Goal: Task Accomplishment & Management: Manage account settings

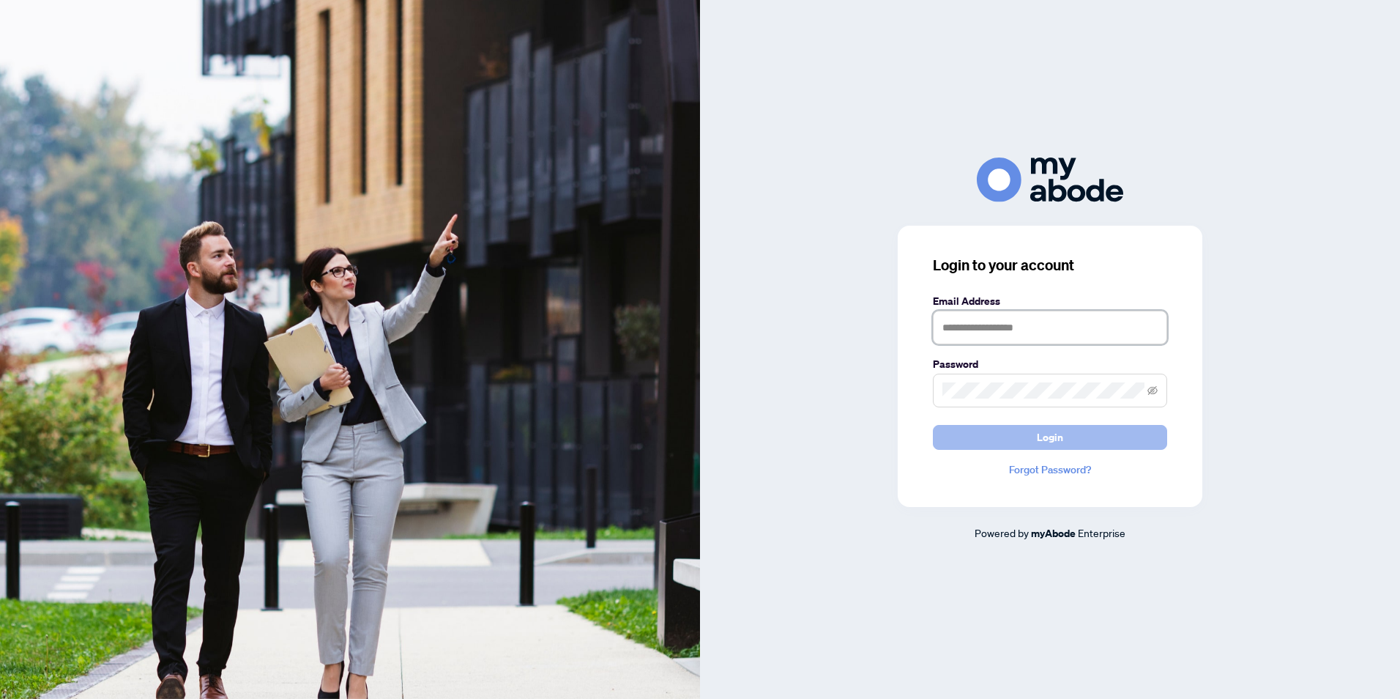
type input "**********"
click at [1050, 441] on span "Login" at bounding box center [1050, 436] width 26 height 23
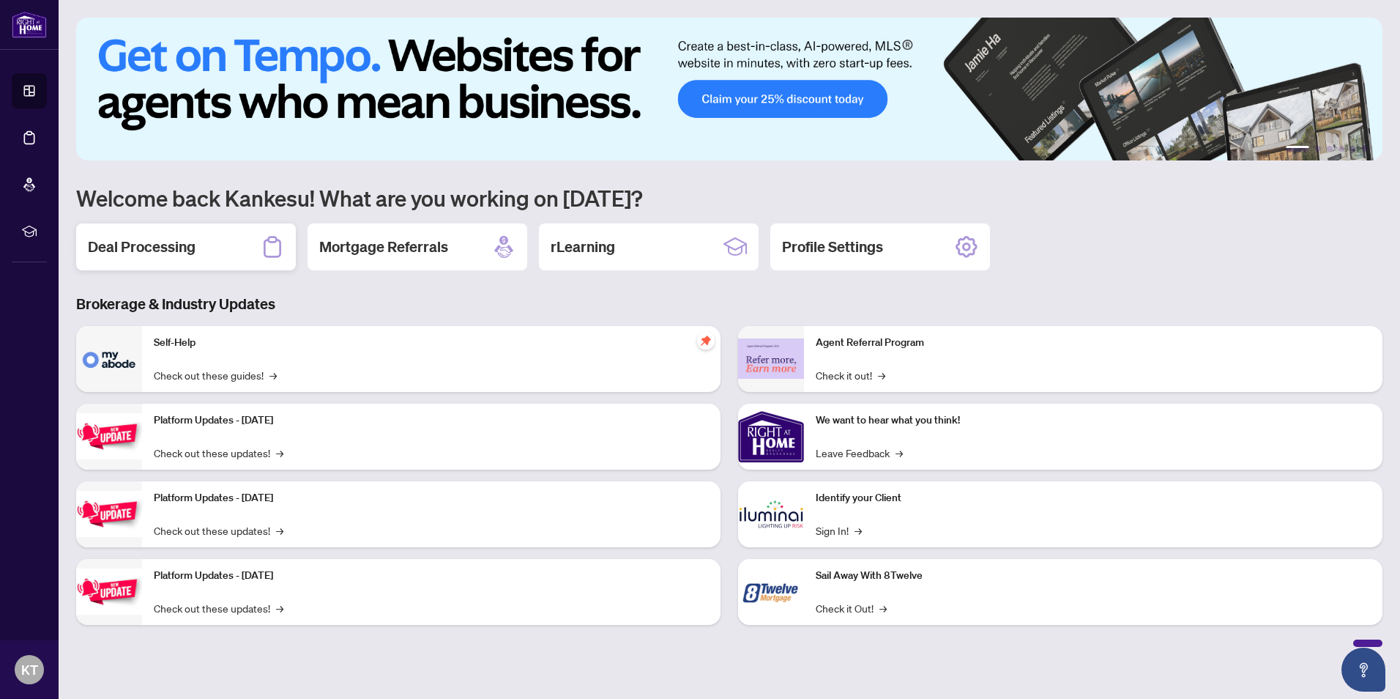
click at [143, 243] on h2 "Deal Processing" at bounding box center [142, 247] width 108 height 21
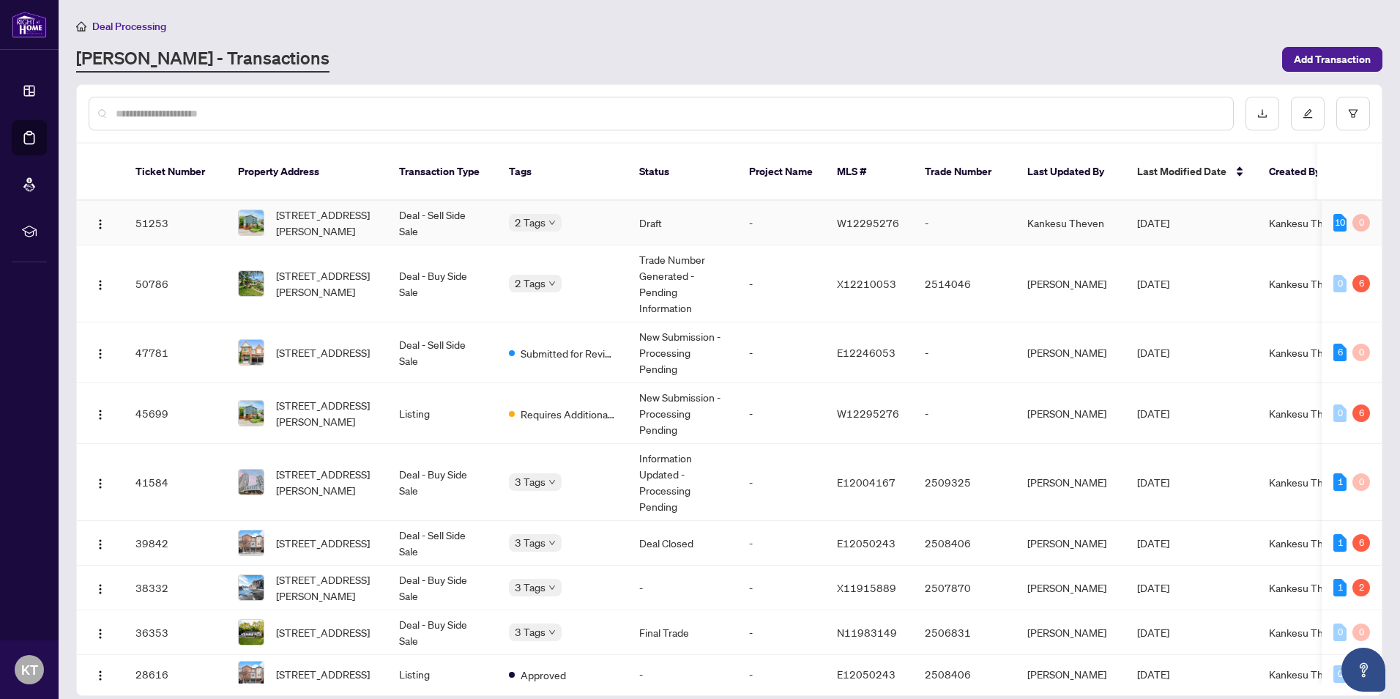
click at [148, 207] on td "51253" at bounding box center [175, 223] width 103 height 45
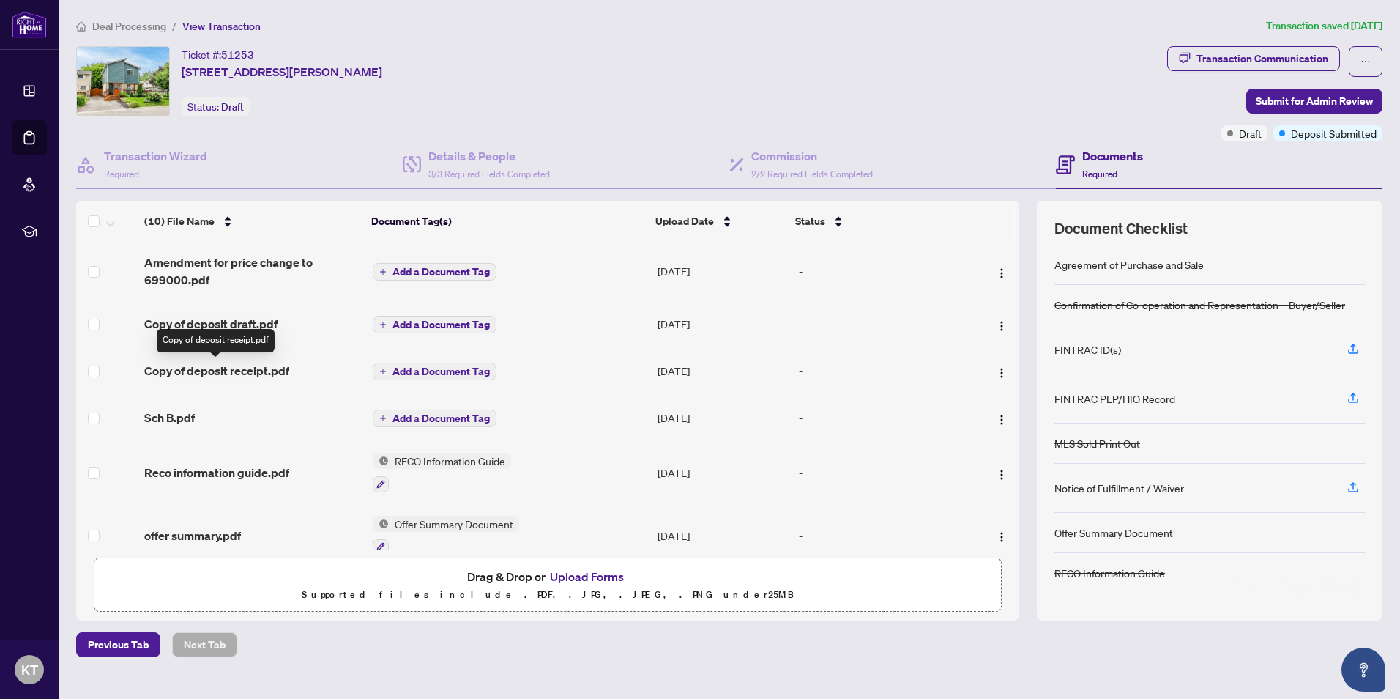
click at [248, 370] on span "Copy of deposit receipt.pdf" at bounding box center [216, 371] width 145 height 18
click at [1269, 97] on span "Submit for Admin Review" at bounding box center [1314, 100] width 117 height 23
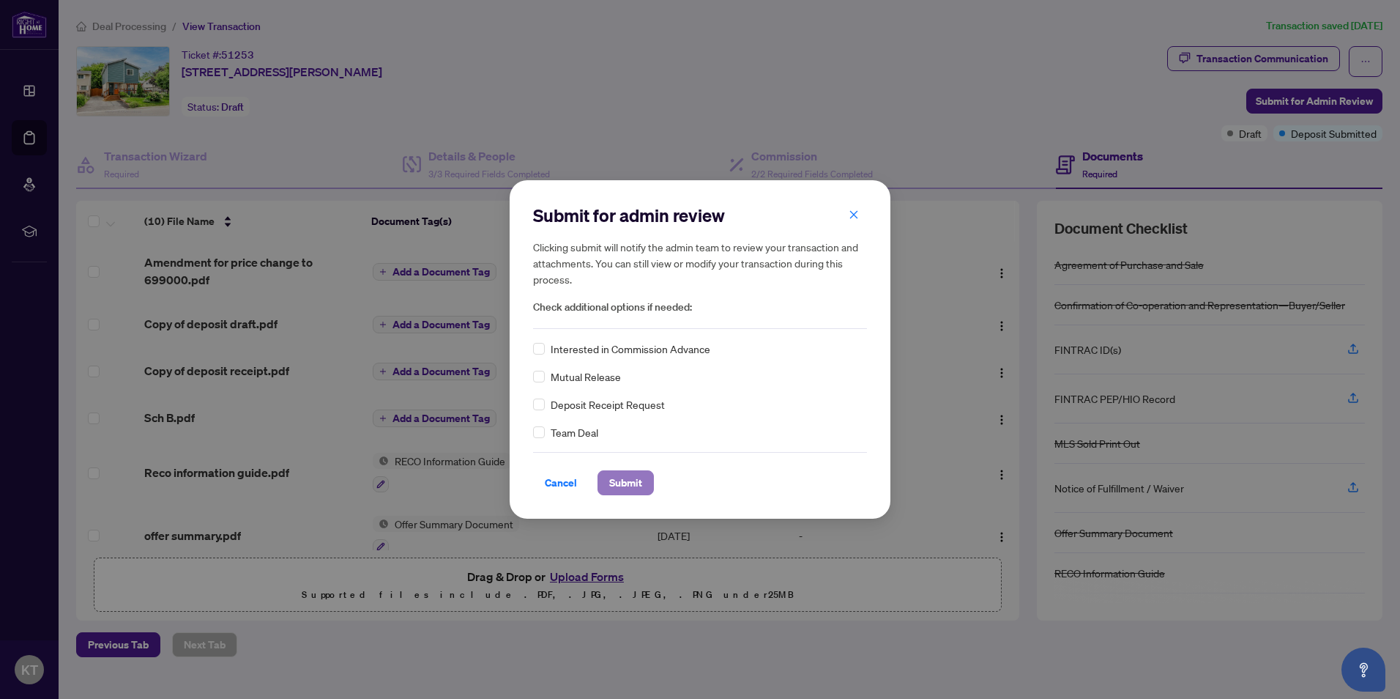
click at [621, 478] on span "Submit" at bounding box center [625, 482] width 33 height 23
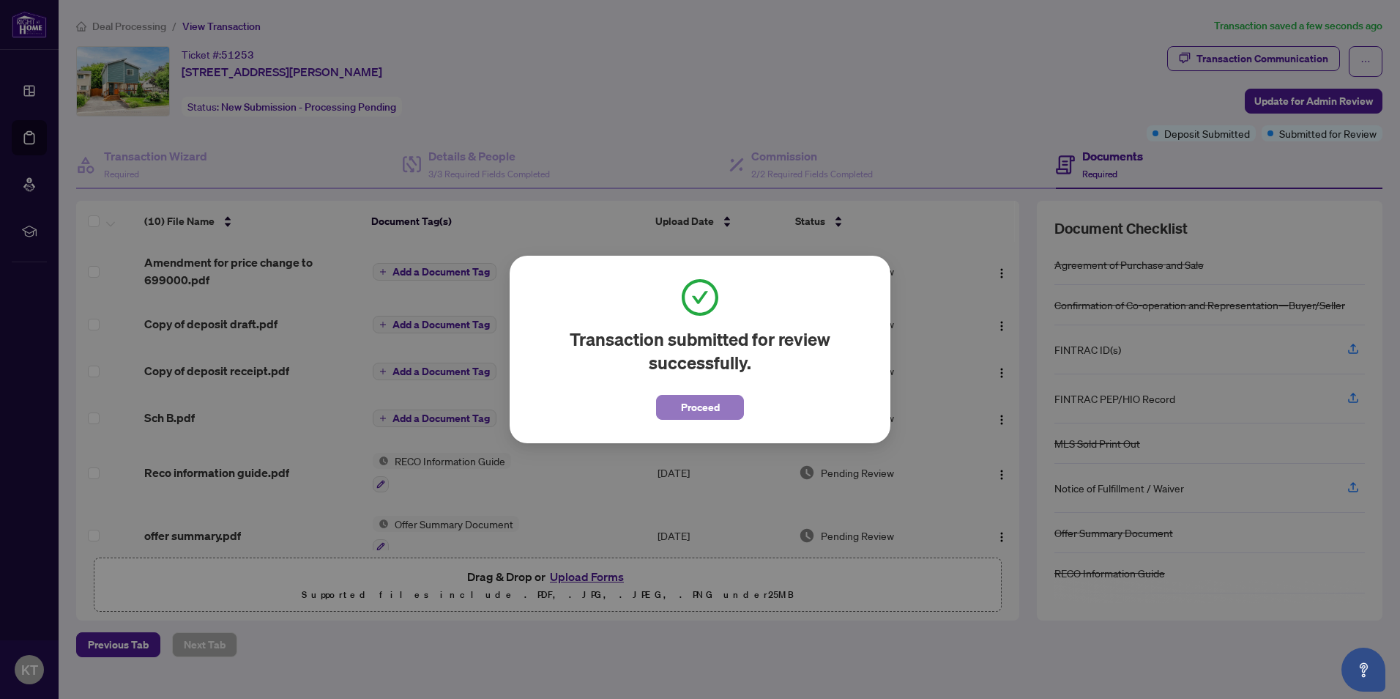
click at [706, 404] on span "Proceed" at bounding box center [700, 406] width 39 height 23
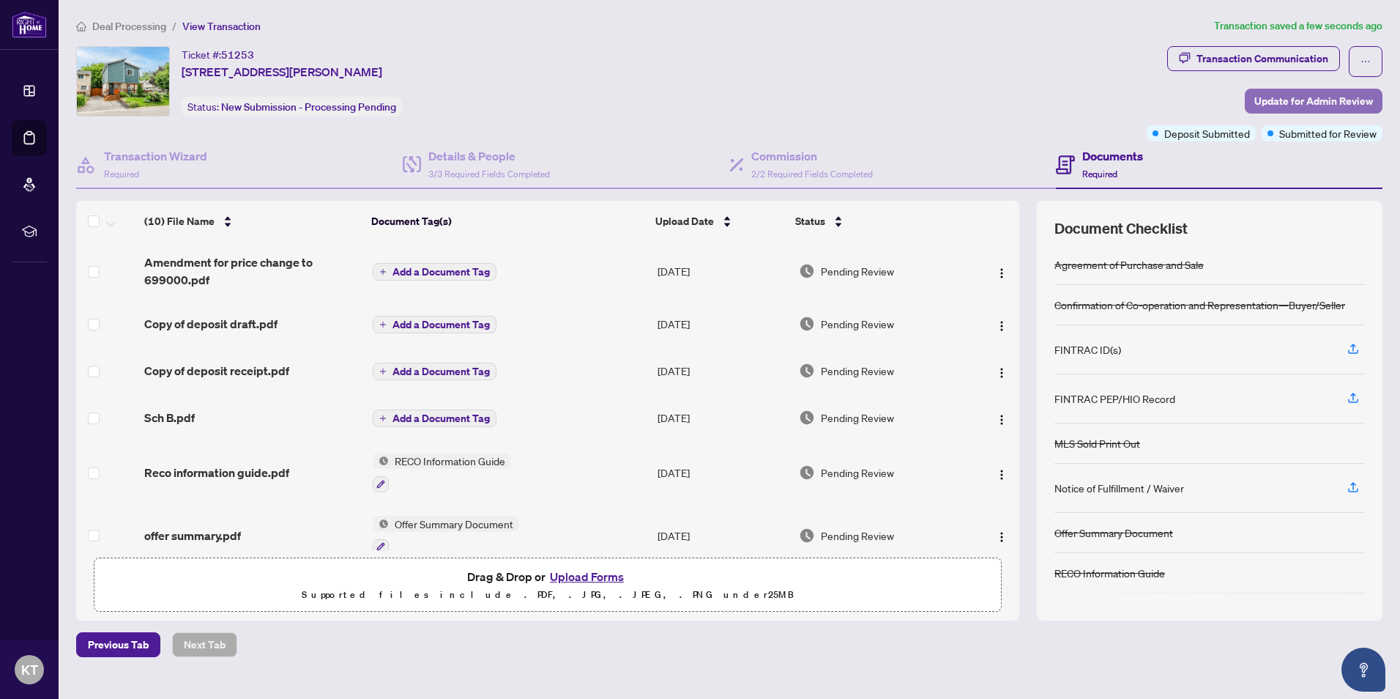
click at [1314, 92] on span "Update for Admin Review" at bounding box center [1313, 100] width 119 height 23
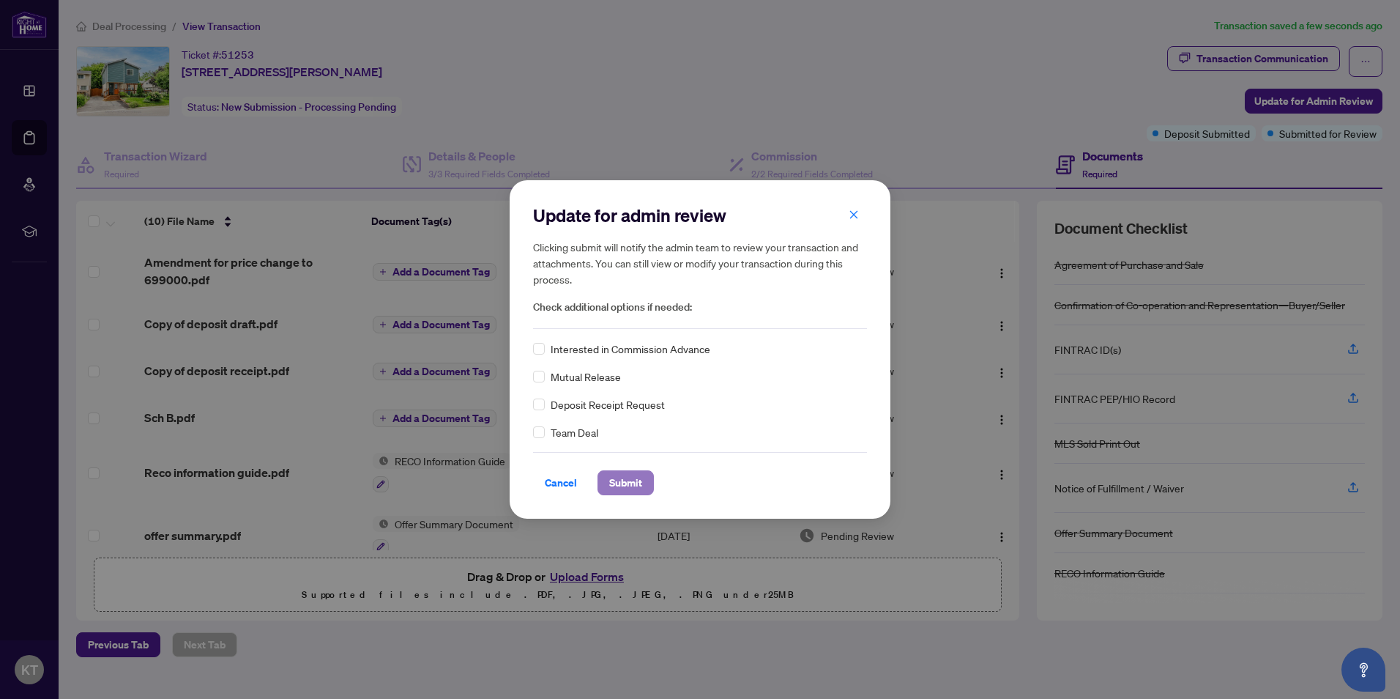
click at [617, 477] on span "Submit" at bounding box center [625, 482] width 33 height 23
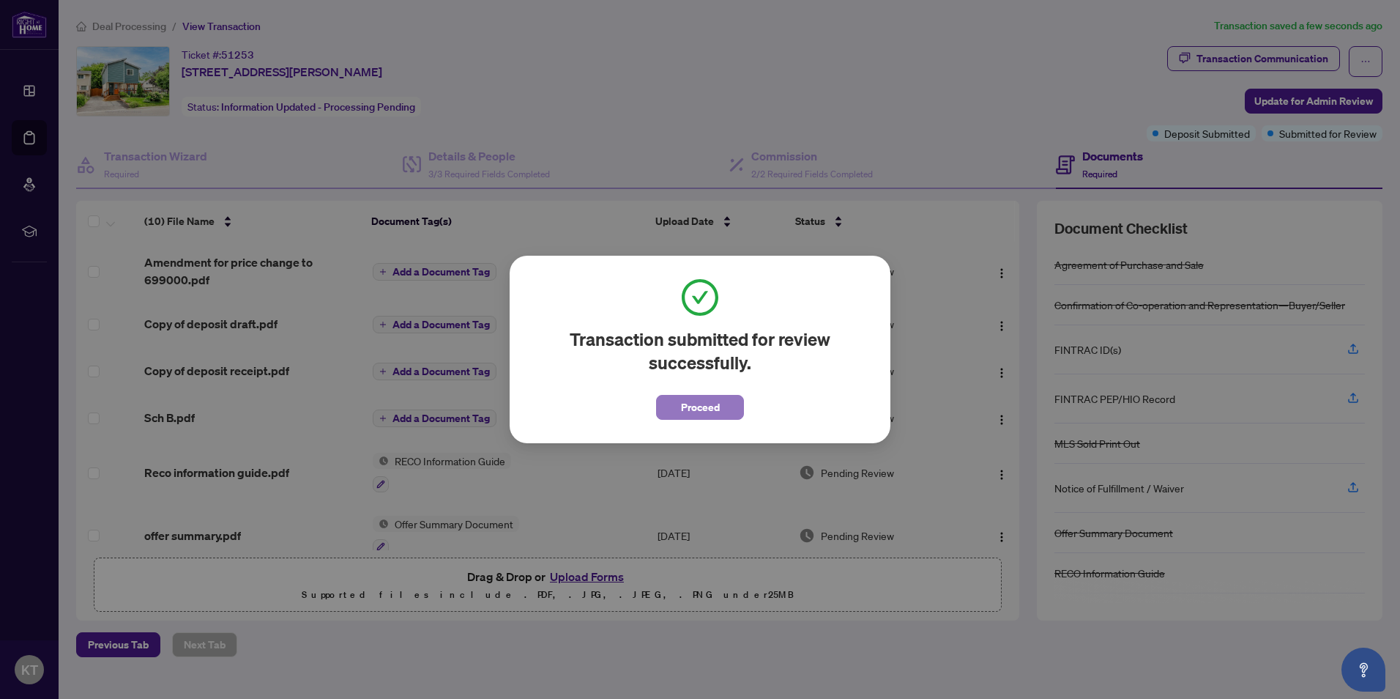
click at [695, 406] on span "Proceed" at bounding box center [700, 406] width 39 height 23
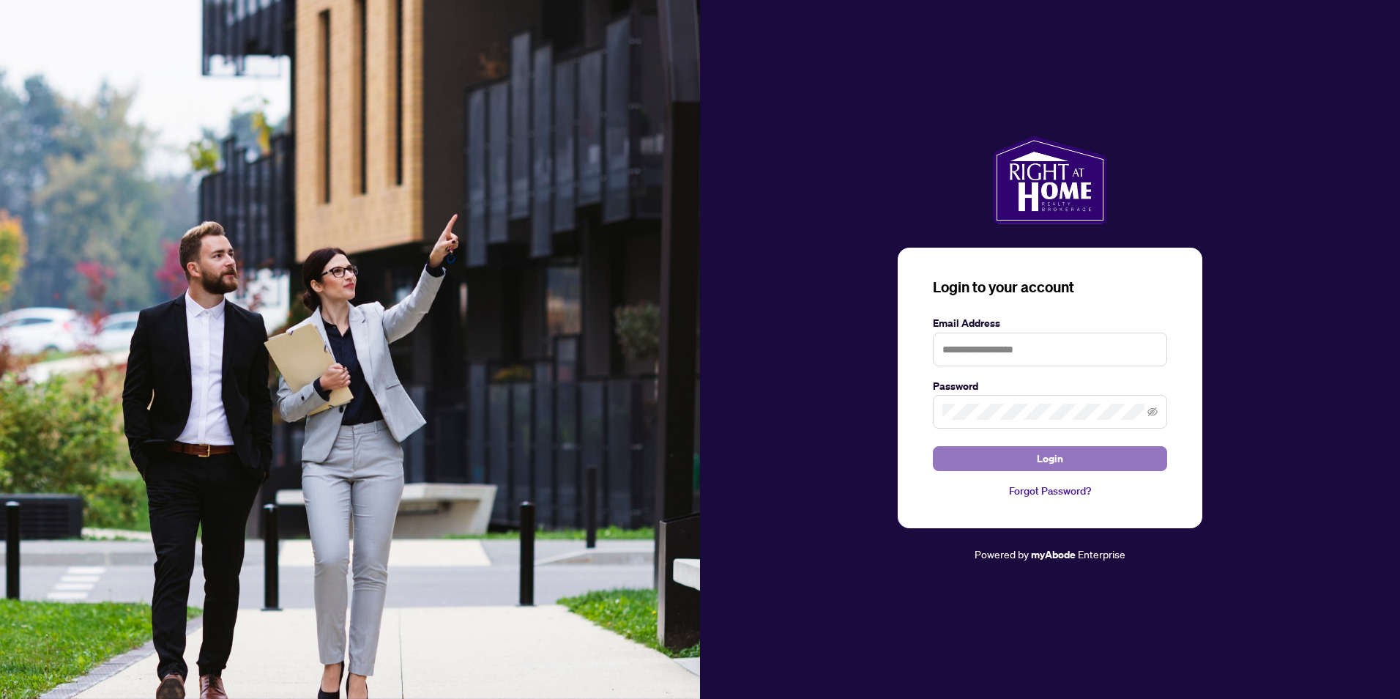
click at [1047, 454] on span "Login" at bounding box center [1050, 458] width 26 height 23
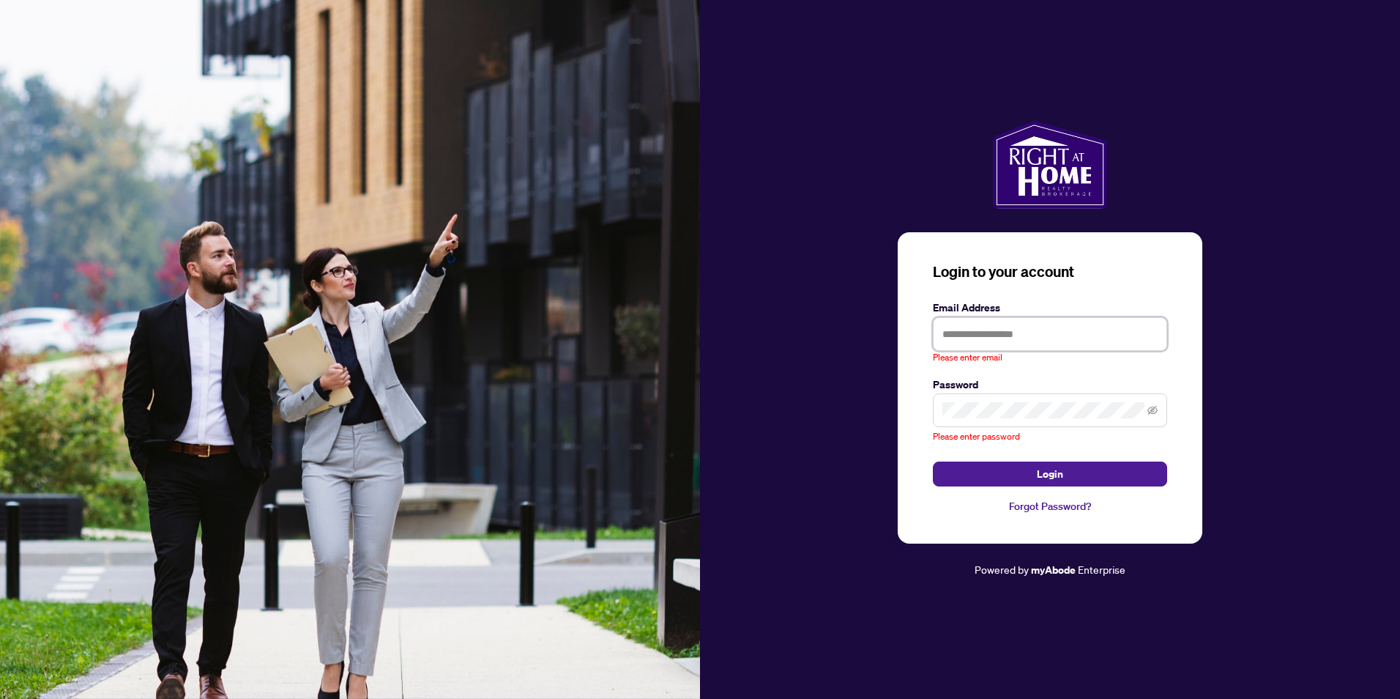
click at [1058, 330] on input "text" at bounding box center [1050, 334] width 234 height 34
type input "**********"
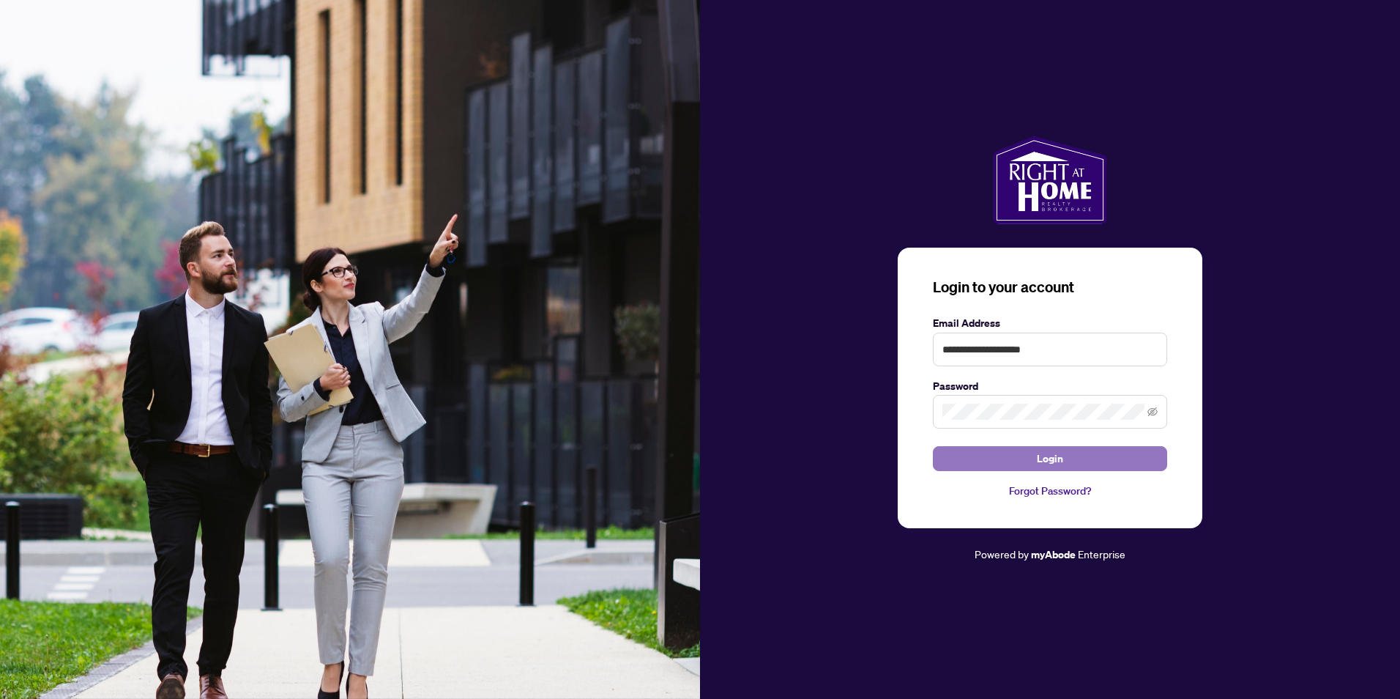
click at [1055, 455] on span "Login" at bounding box center [1050, 458] width 26 height 23
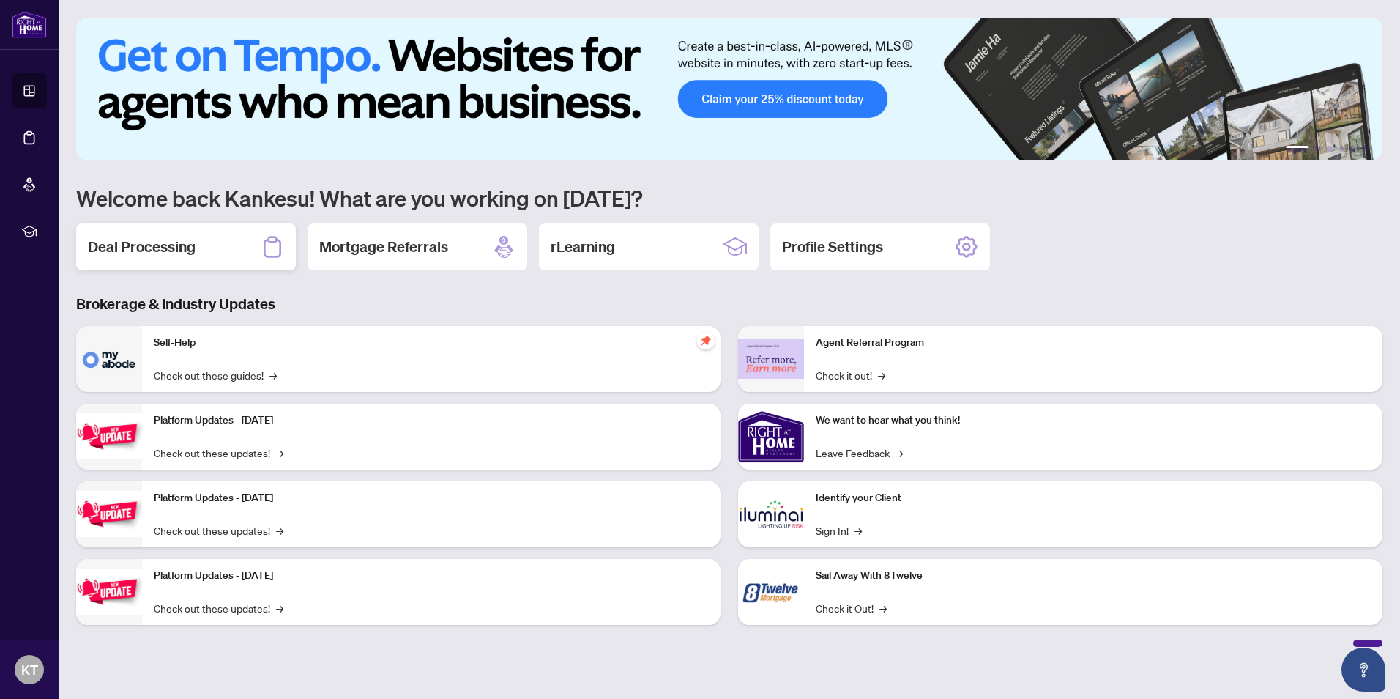
click at [163, 250] on h2 "Deal Processing" at bounding box center [142, 247] width 108 height 21
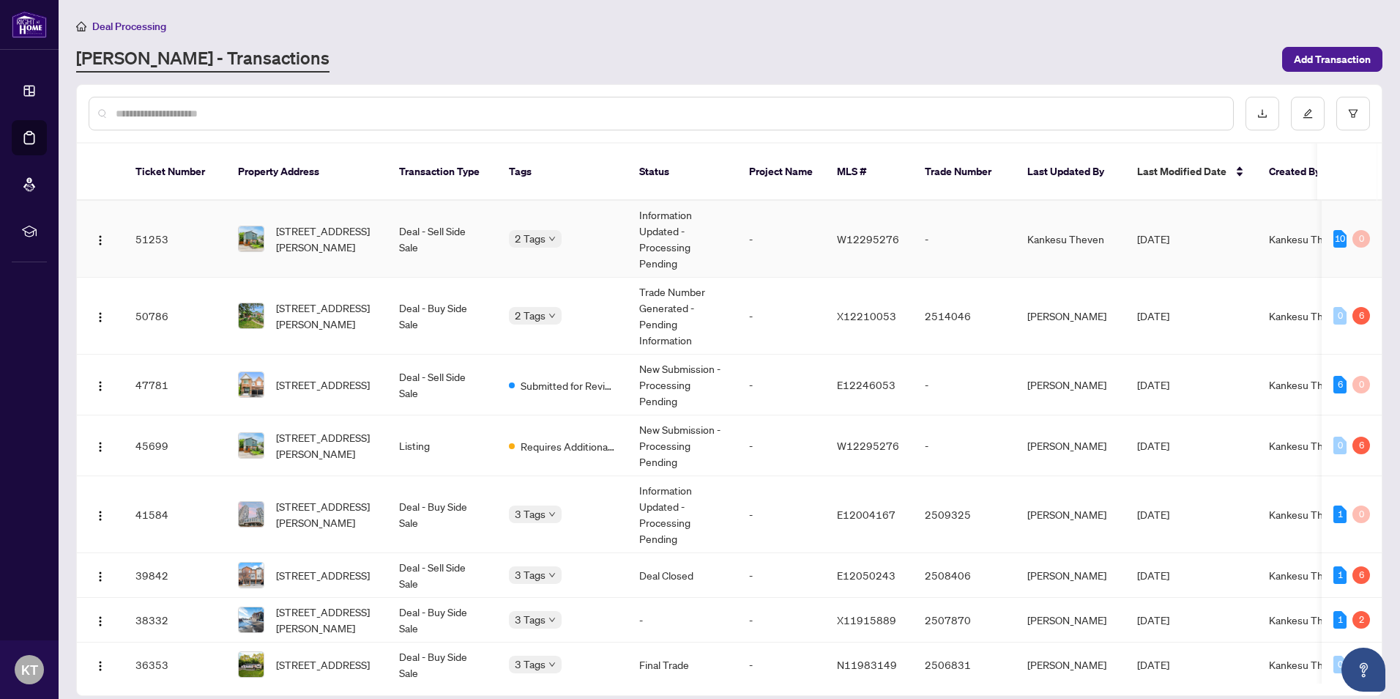
click at [152, 218] on td "51253" at bounding box center [175, 239] width 103 height 77
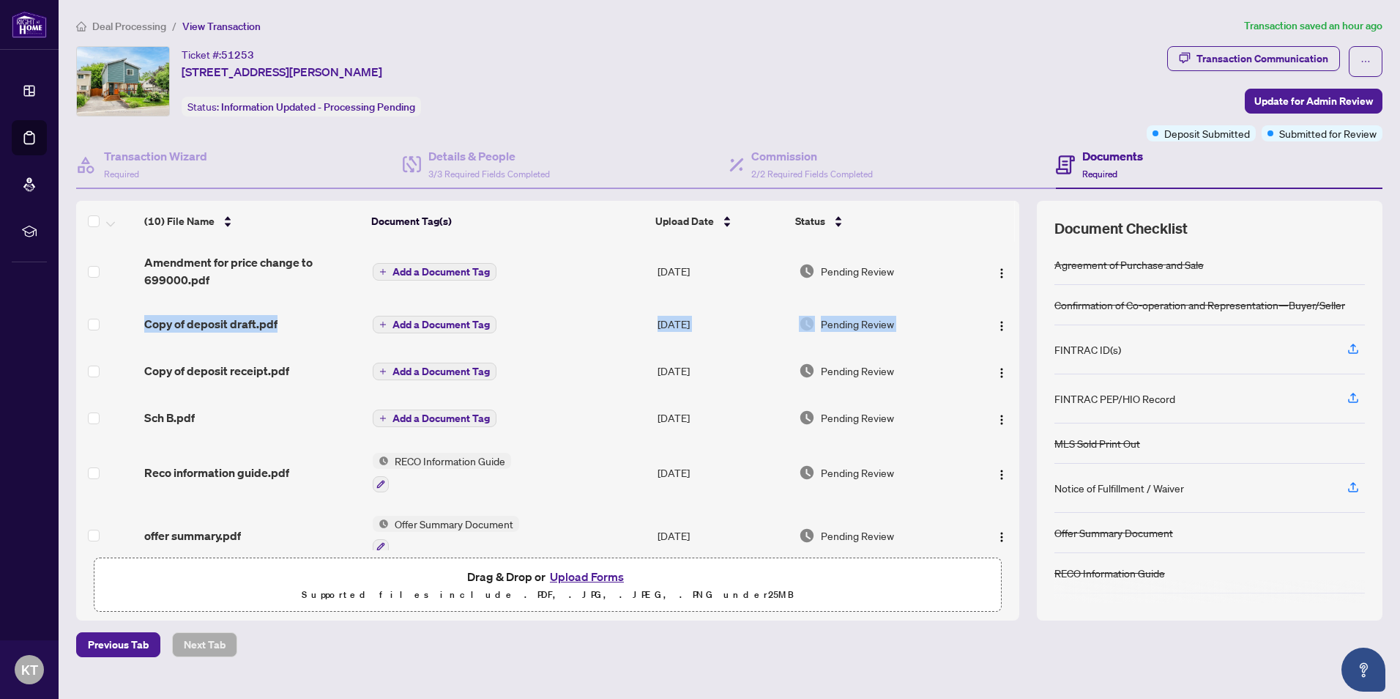
drag, startPoint x: 1013, startPoint y: 267, endPoint x: 1013, endPoint y: 327, distance: 60.1
click at [1013, 327] on tbody "Amendment for price change to 699000.pdf Add a Document Tag [DATE] Pending Revi…" at bounding box center [547, 527] width 943 height 571
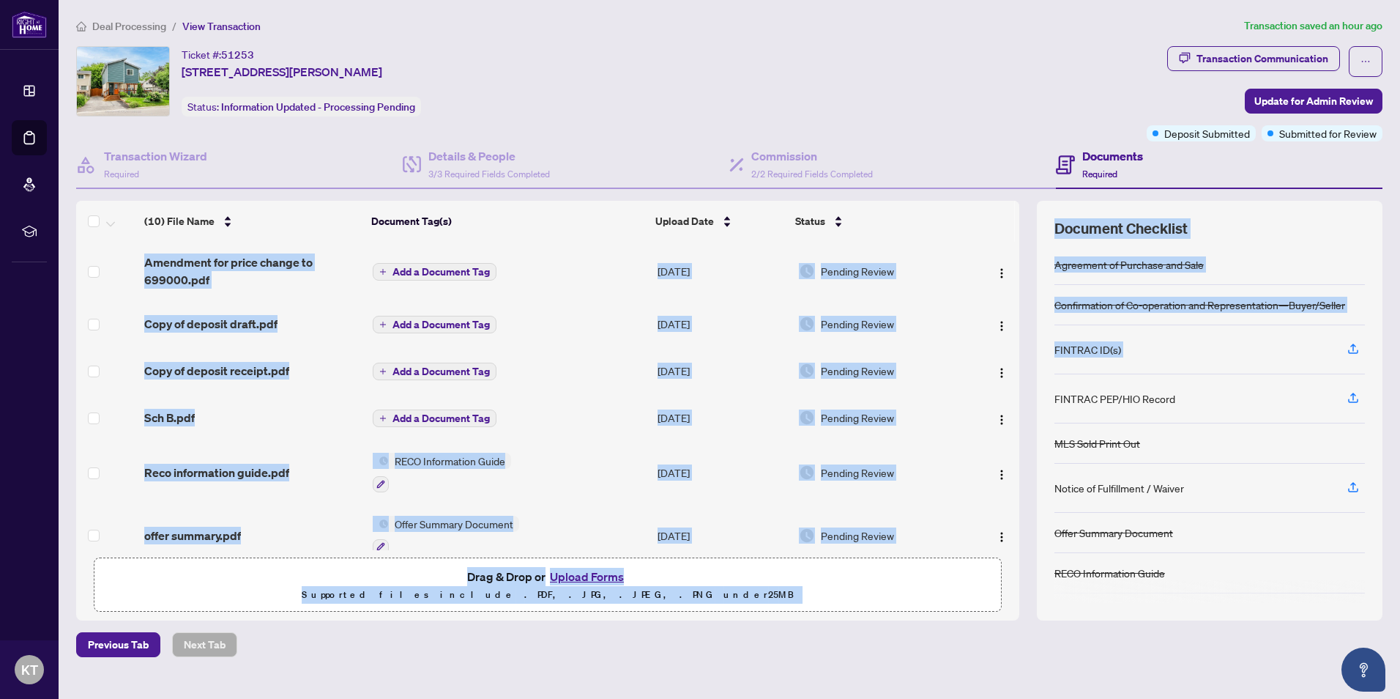
drag, startPoint x: 1013, startPoint y: 327, endPoint x: 1050, endPoint y: 386, distance: 70.1
click at [1050, 386] on div "(10) File Name Document Tag(s) Upload Date Status Amendment for price change to…" at bounding box center [729, 410] width 1306 height 419
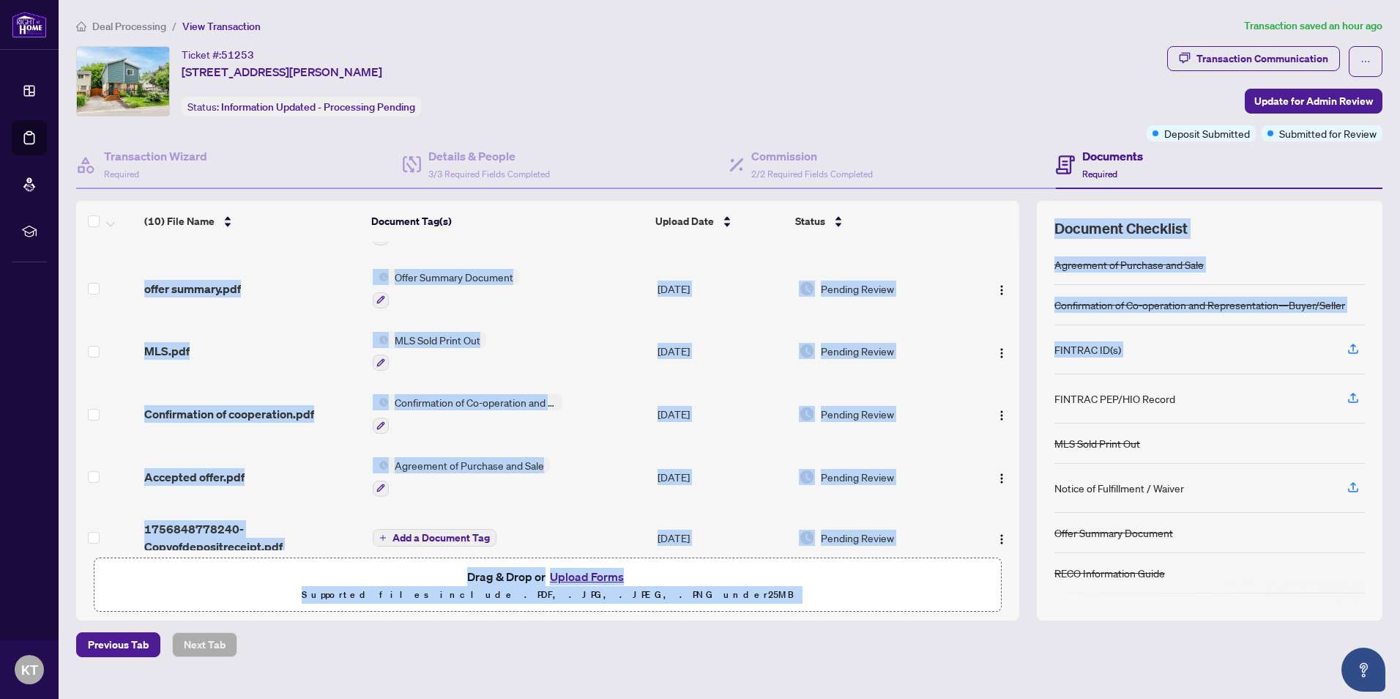
scroll to position [267, 0]
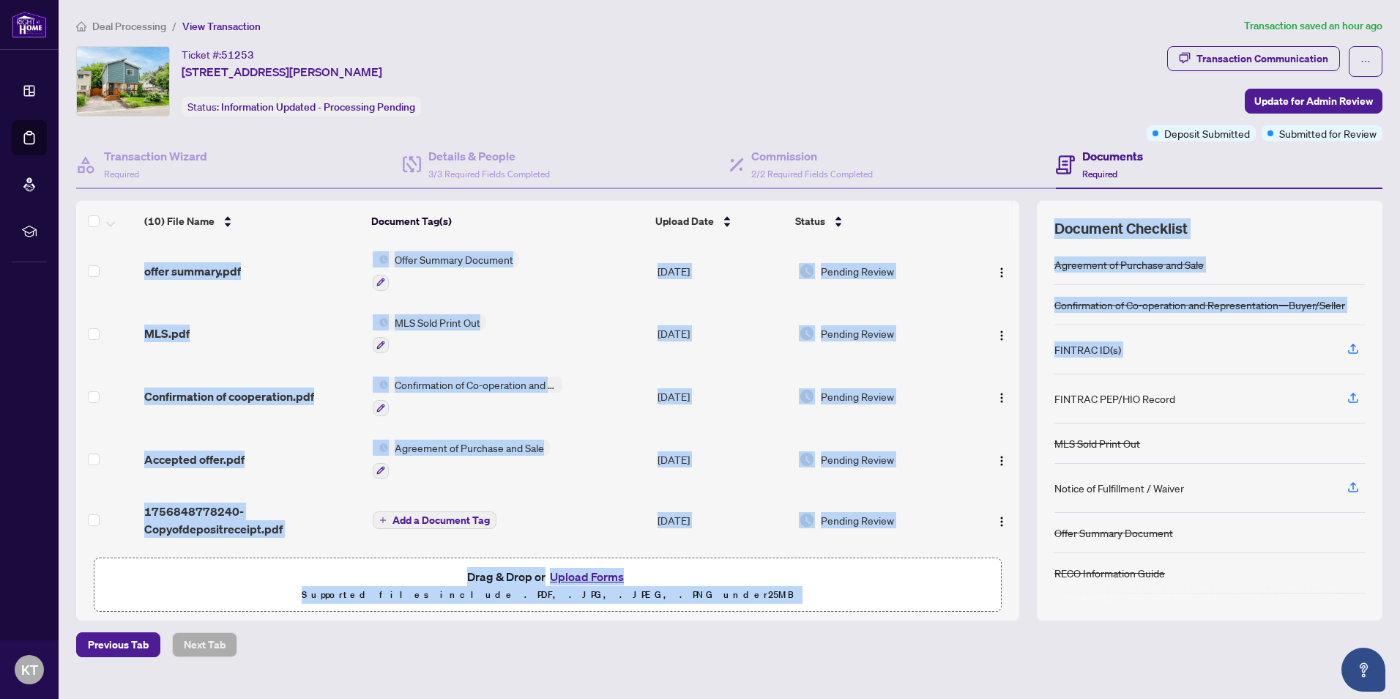
click at [461, 516] on span "Add a Document Tag" at bounding box center [441, 520] width 97 height 10
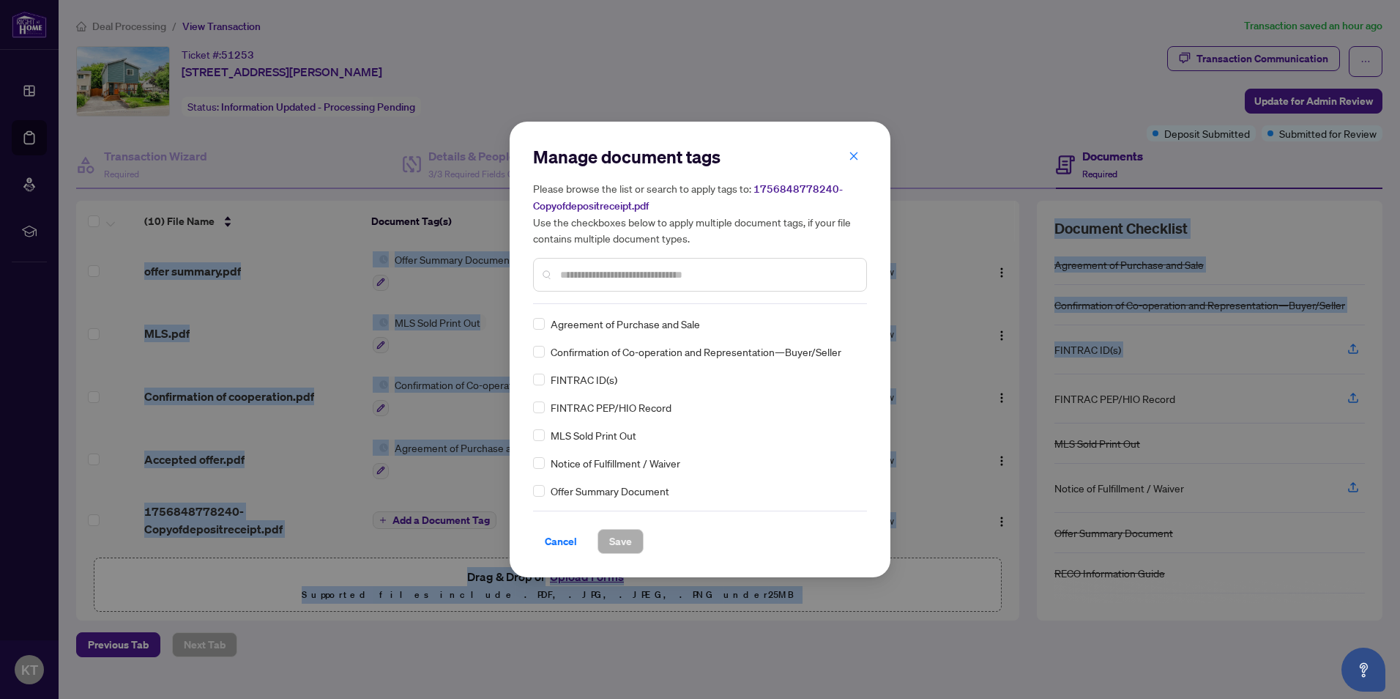
click at [559, 541] on span "Cancel" at bounding box center [561, 540] width 32 height 23
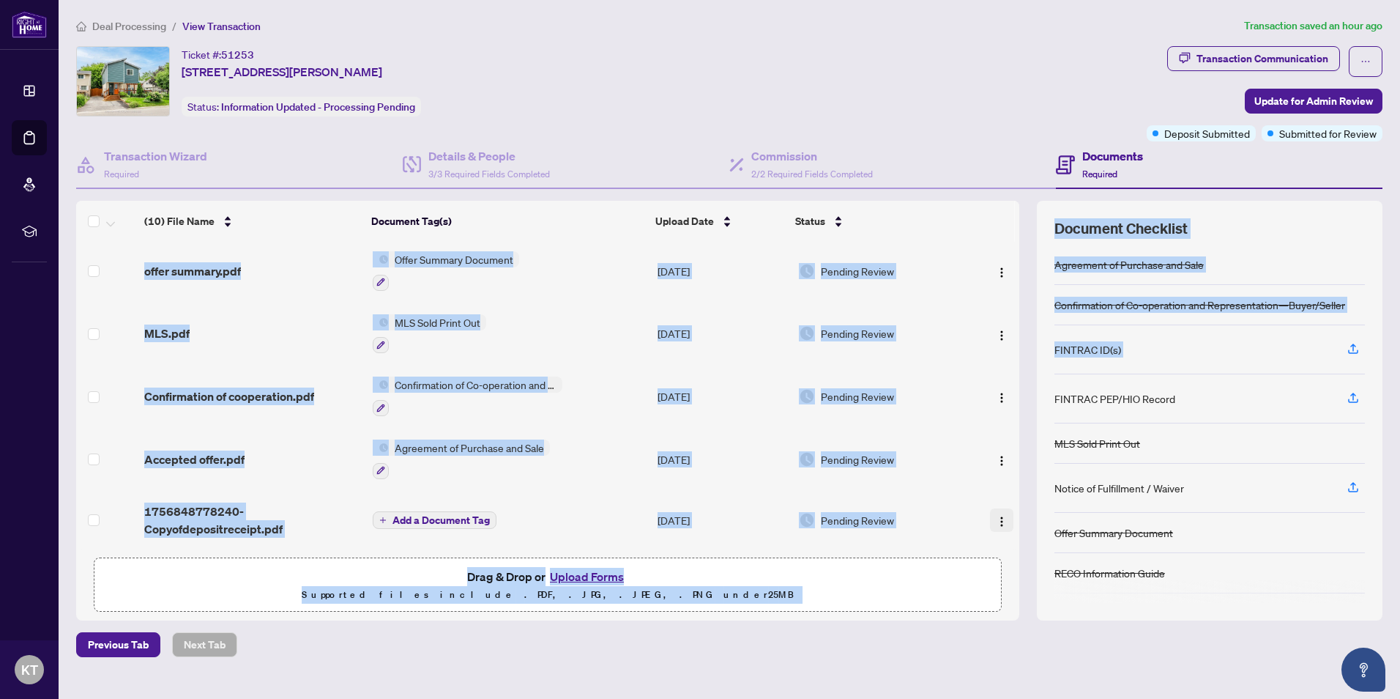
click at [1000, 516] on img "button" at bounding box center [1002, 522] width 12 height 12
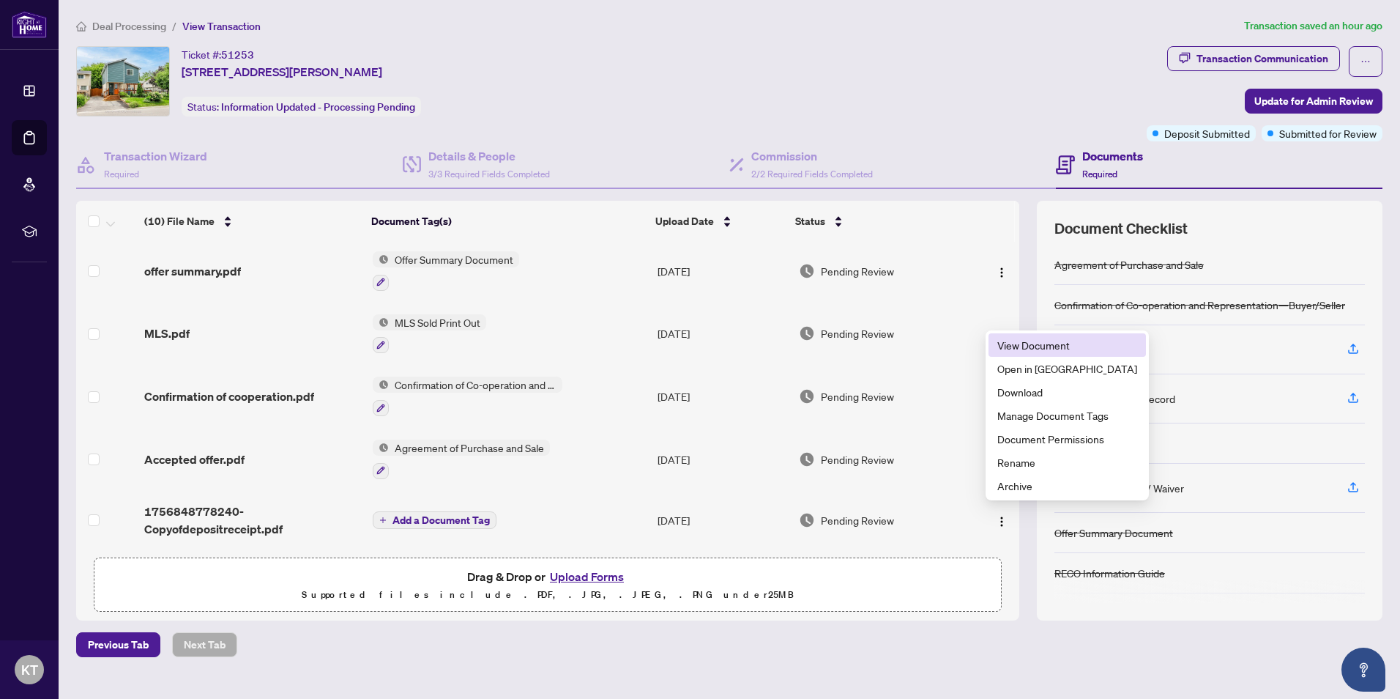
click at [1043, 345] on span "View Document" at bounding box center [1067, 345] width 140 height 16
